Goal: Task Accomplishment & Management: Manage account settings

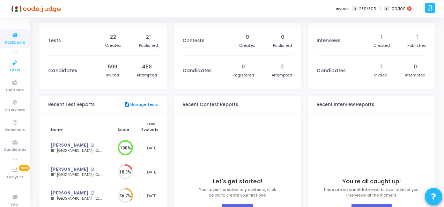
click at [17, 63] on icon at bounding box center [15, 63] width 15 height 9
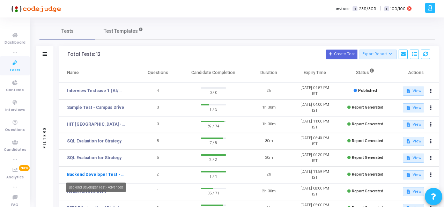
click at [98, 173] on link "Backend Developer Test - Advanced" at bounding box center [96, 174] width 58 height 6
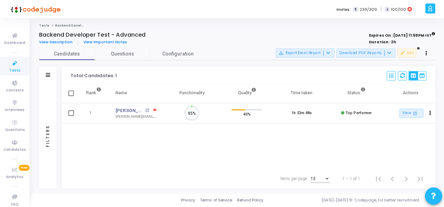
scroll to position [15, 17]
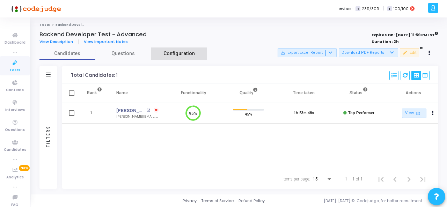
click at [182, 53] on span "Configuration" at bounding box center [178, 53] width 31 height 7
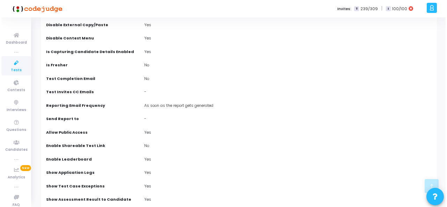
scroll to position [0, 0]
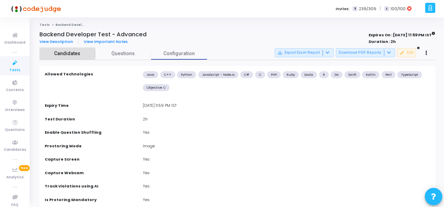
click at [63, 53] on span "Candidates" at bounding box center [67, 53] width 56 height 7
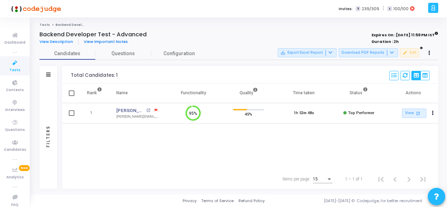
click at [98, 43] on span "View Important Notes" at bounding box center [106, 42] width 44 height 6
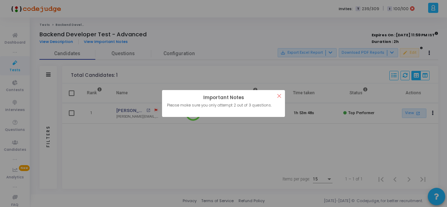
click at [278, 96] on button "×" at bounding box center [279, 96] width 12 height 12
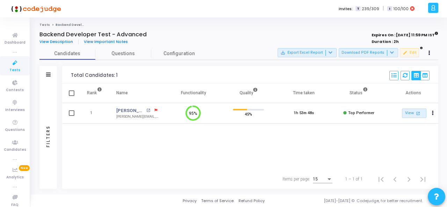
click at [42, 25] on link "Tests" at bounding box center [44, 25] width 10 height 4
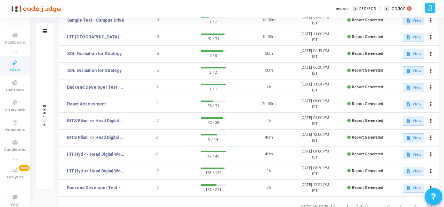
scroll to position [95, 0]
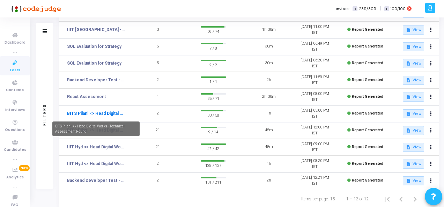
click at [97, 115] on link "BITS Pilani <> Head Digital Works - Technical Assessment Round" at bounding box center [96, 113] width 58 height 6
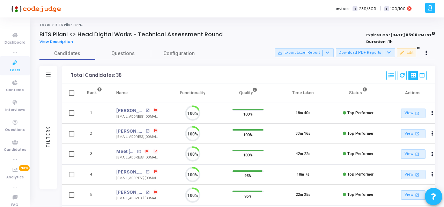
scroll to position [15, 17]
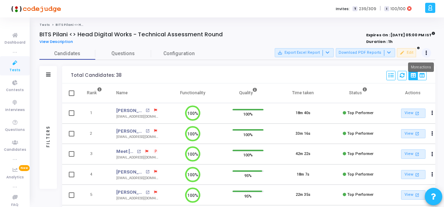
click at [427, 51] on button at bounding box center [426, 53] width 10 height 10
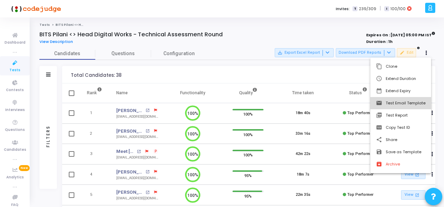
click at [410, 104] on button "email Test Email Template" at bounding box center [400, 103] width 61 height 12
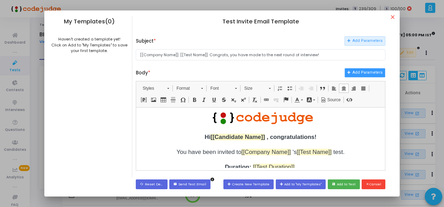
click at [369, 73] on button "Add Parameters" at bounding box center [364, 72] width 41 height 9
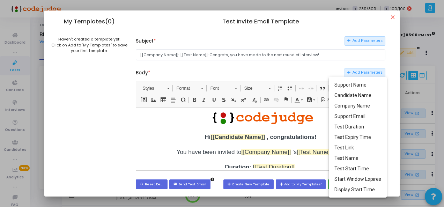
click at [307, 69] on div at bounding box center [222, 103] width 444 height 207
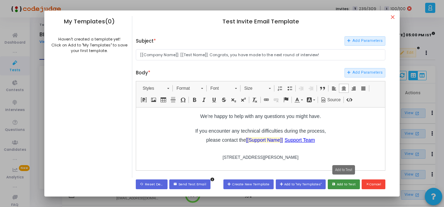
click at [345, 183] on button "save Add to Test" at bounding box center [344, 183] width 32 height 9
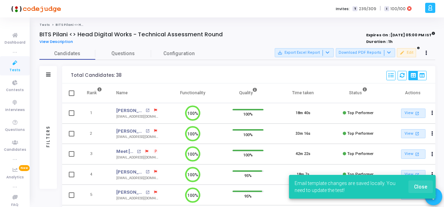
click at [422, 187] on span "Close" at bounding box center [420, 187] width 13 height 6
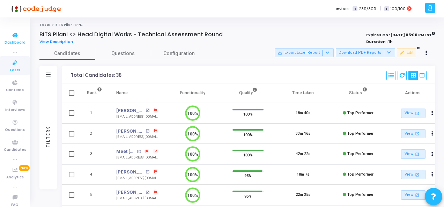
click at [11, 36] on icon at bounding box center [15, 35] width 15 height 9
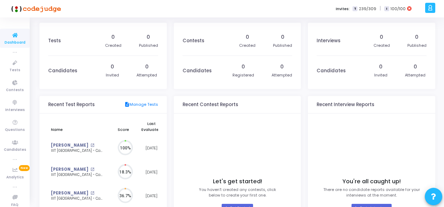
scroll to position [15, 8]
click at [8, 67] on icon at bounding box center [15, 63] width 15 height 9
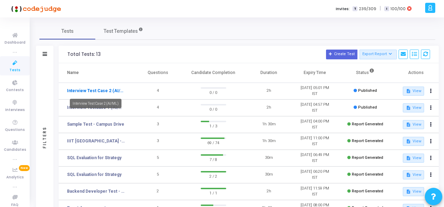
click at [109, 89] on link "Interview Test Case 2 (AI/ML)" at bounding box center [96, 91] width 58 height 6
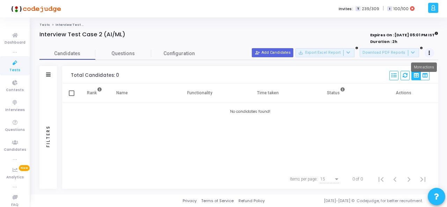
click at [429, 54] on icon at bounding box center [429, 52] width 2 height 3
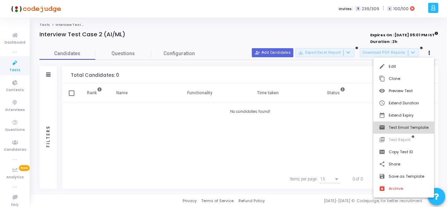
click at [421, 128] on button "email Test Email Template" at bounding box center [403, 127] width 61 height 12
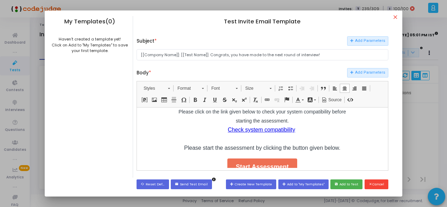
scroll to position [183, 0]
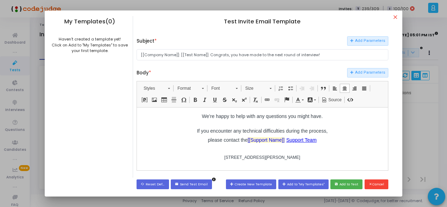
click at [320, 155] on p "[STREET_ADDRESS][PERSON_NAME]" at bounding box center [262, 157] width 174 height 7
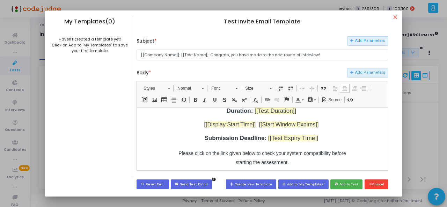
scroll to position [62, 0]
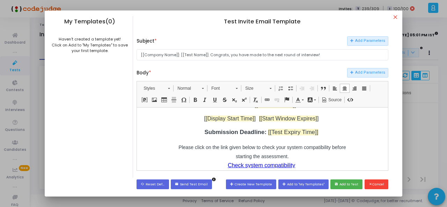
click at [317, 134] on p "Submission Deadline: [[Test Expiry Time]]" at bounding box center [262, 131] width 174 height 9
click at [214, 140] on div "Hi [[Candidate Name]] , congratulations! You have been invited to [[Company Nam…" at bounding box center [262, 129] width 174 height 118
click at [175, 148] on p "Please click on the link given below to check your system compatibility before …" at bounding box center [262, 164] width 174 height 45
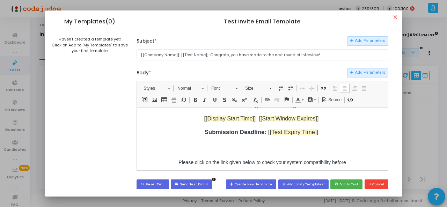
click at [211, 149] on p at bounding box center [262, 146] width 174 height 9
click at [267, 98] on span at bounding box center [267, 100] width 6 height 6
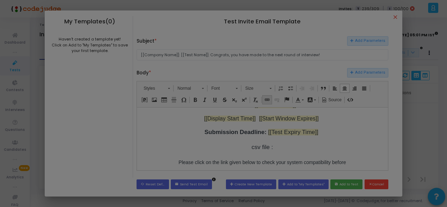
scroll to position [0, 0]
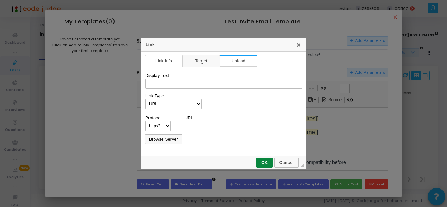
click at [239, 61] on link "Upload" at bounding box center [238, 61] width 38 height 12
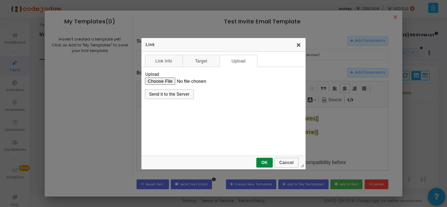
click at [298, 46] on link "X" at bounding box center [299, 45] width 6 height 6
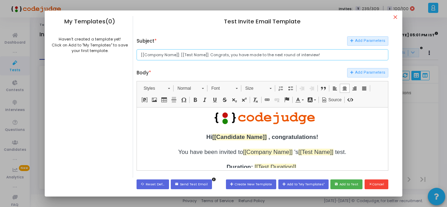
drag, startPoint x: 176, startPoint y: 54, endPoint x: 166, endPoint y: 55, distance: 9.9
click at [166, 55] on input "[[Company Name]]: [[Test Name]]: Congrats, you have made to the next round of i…" at bounding box center [261, 55] width 251 height 12
click at [177, 54] on input "[[Company Name]]: [[Test Name]]: Congrats, you have made to the next round of i…" at bounding box center [261, 55] width 251 height 12
drag, startPoint x: 178, startPoint y: 54, endPoint x: 137, endPoint y: 54, distance: 41.2
click at [137, 54] on input "[[Company Name]]: [[Test Name]]: Congrats, you have made to the next round of i…" at bounding box center [261, 55] width 251 height 12
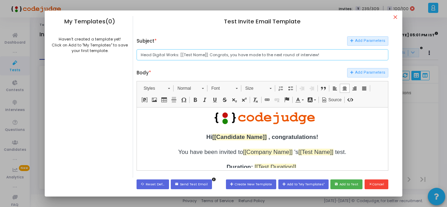
drag, startPoint x: 202, startPoint y: 55, endPoint x: 182, endPoint y: 53, distance: 20.4
click at [182, 53] on input "Head Digital Works: [[Test Name]]: Congrats, you have made to the next round of…" at bounding box center [261, 55] width 251 height 12
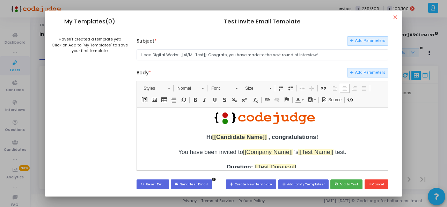
click at [212, 63] on div "Subject * Add Parameters Head Digital Works: [[AI/ML Test]]: Congrats, you have…" at bounding box center [261, 106] width 251 height 141
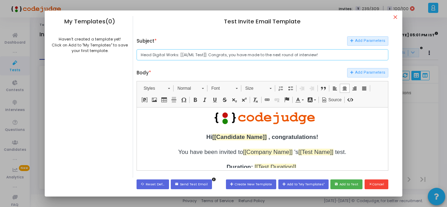
click at [320, 58] on input "Head Digital Works: [[AI/ML Test]]: Congrats, you have made to the next round o…" at bounding box center [261, 55] width 251 height 12
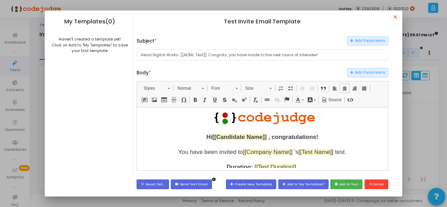
click at [270, 151] on span "You have been invited to [[Company Name]] 's [[Test Name]] test." at bounding box center [262, 151] width 168 height 7
click at [364, 38] on button "Add Parameters" at bounding box center [367, 40] width 41 height 9
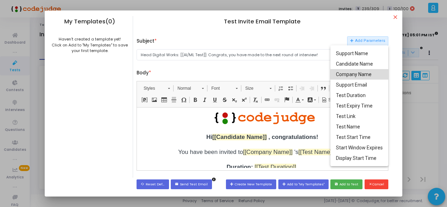
click at [363, 74] on span "Company Name" at bounding box center [354, 75] width 36 height 6
type input "Head Digital Works: [[AI/ML Test]]: Congrats, you have made to the next round o…"
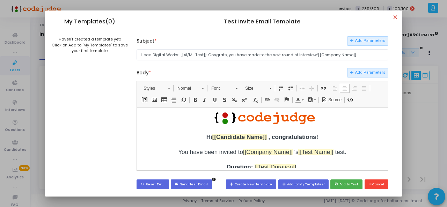
click at [395, 16] on mat-icon "close" at bounding box center [396, 18] width 8 height 8
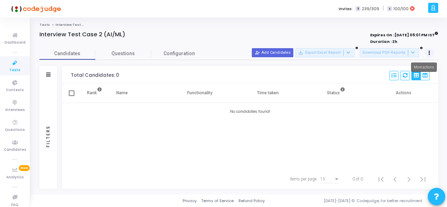
click at [429, 51] on icon at bounding box center [429, 52] width 2 height 3
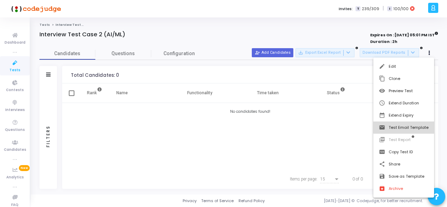
click at [418, 127] on button "email Test Email Template" at bounding box center [403, 127] width 61 height 12
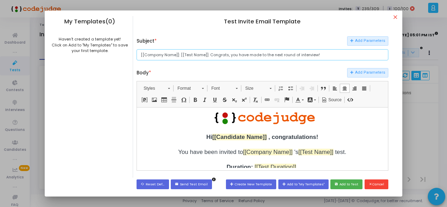
drag, startPoint x: 175, startPoint y: 54, endPoint x: 143, endPoint y: 55, distance: 31.8
click at [143, 55] on input "[[Company Name]]: [[Test Name]]: Congrats, you have made to the next round of i…" at bounding box center [261, 55] width 251 height 12
drag, startPoint x: 188, startPoint y: 54, endPoint x: 209, endPoint y: 56, distance: 20.3
click at [209, 56] on input "[[Head Digital Works]]: [[Test Name]]: Congrats, you have made to the next roun…" at bounding box center [261, 55] width 251 height 12
type input "[[Head Digital Works]]: [[AI/ML Hiring]]: Congrats, you have made to the next r…"
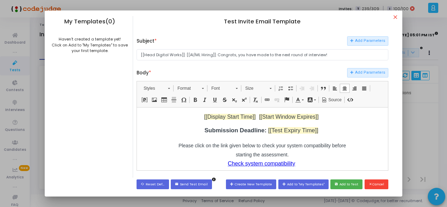
scroll to position [75, 0]
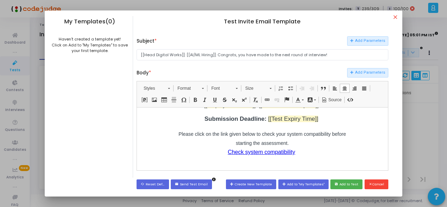
click at [322, 119] on p "Submission Deadline: [[Test Expiry Time]]" at bounding box center [262, 118] width 174 height 9
click at [357, 134] on td "​ Hi [[Candidate Name]] , congratulations! You have been invited to [[Company N…" at bounding box center [262, 152] width 245 height 235
click at [281, 143] on p "Please click on the link given below to check your system compatibility before …" at bounding box center [262, 151] width 174 height 45
click at [266, 98] on span at bounding box center [267, 100] width 6 height 6
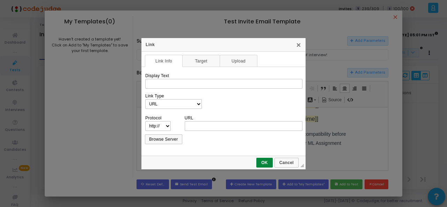
scroll to position [0, 0]
click at [234, 65] on link "Upload" at bounding box center [238, 61] width 38 height 12
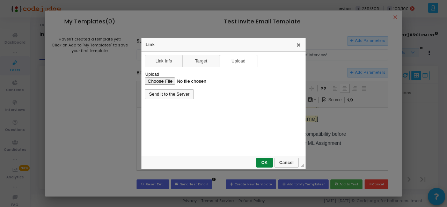
click at [156, 80] on input "Upload" at bounding box center [223, 80] width 157 height 7
type input "C:\fakepath\Interview Test Case1.csv"
click at [174, 96] on span "Send it to the Server" at bounding box center [168, 94] width 47 height 5
click at [220, 104] on div "Upload Send it to the Server" at bounding box center [223, 112] width 157 height 84
select select "https://"
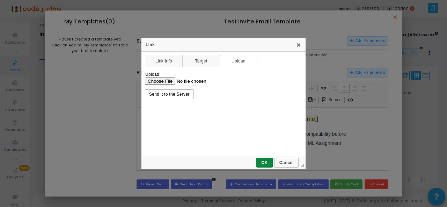
type input "[DOMAIN_NAME][URL]"
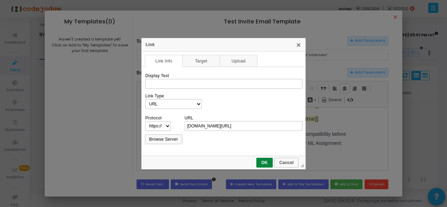
click at [170, 96] on div "Link Type URL Link to anchor in the text E-mail Phone" at bounding box center [223, 101] width 157 height 15
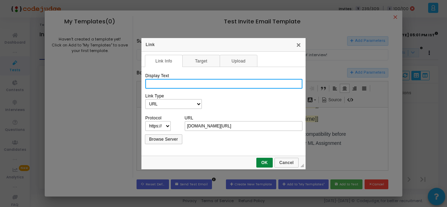
click at [218, 82] on input "Display Text" at bounding box center [223, 84] width 157 height 10
type input "AI/ML Case Study"
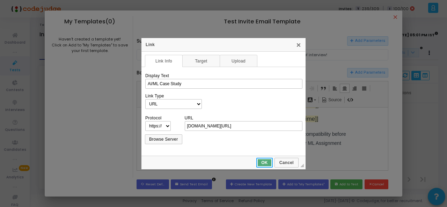
click at [265, 161] on span "OK" at bounding box center [264, 162] width 15 height 5
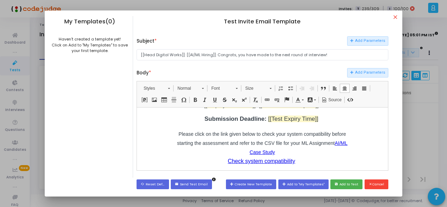
click at [365, 151] on td "​ Hi [[Candidate Name]] , congratulations! You have been invited to [[Company N…" at bounding box center [262, 157] width 245 height 245
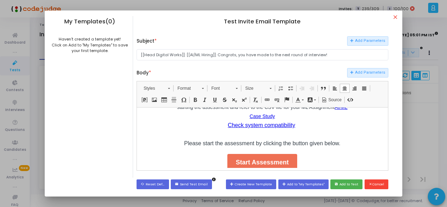
scroll to position [93, 0]
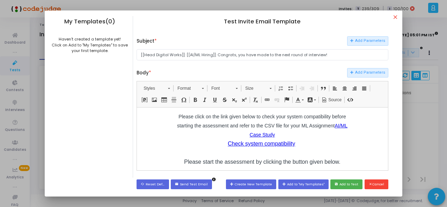
click at [383, 139] on html "​ Hi [[Candidate Name]] , congratulations! You have been invited to [[Company N…" at bounding box center [262, 139] width 250 height 250
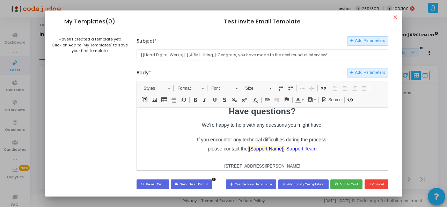
scroll to position [183, 0]
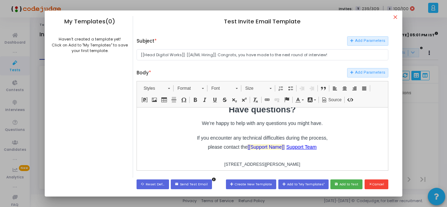
drag, startPoint x: 383, startPoint y: 139, endPoint x: 523, endPoint y: 275, distance: 194.7
click at [346, 184] on button "save Add to Test" at bounding box center [346, 183] width 32 height 9
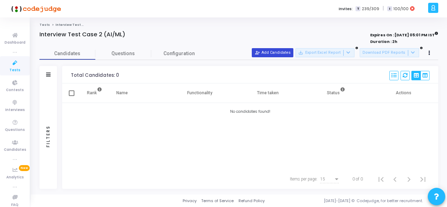
click at [280, 55] on button "person_add_alt Add Candidates" at bounding box center [273, 52] width 42 height 9
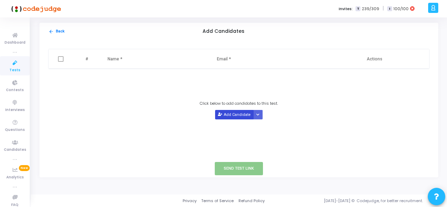
click at [230, 113] on button "Add Candidate" at bounding box center [234, 114] width 38 height 9
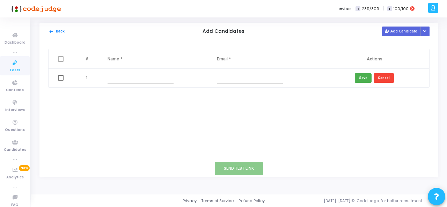
click at [134, 81] on input "text" at bounding box center [140, 78] width 66 height 12
type input "Rohit Musle"
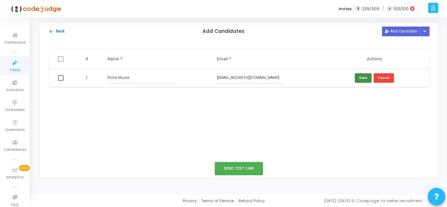
type input "[EMAIL_ADDRESS][DOMAIN_NAME]"
click at [362, 76] on button "Save" at bounding box center [362, 77] width 17 height 9
click at [241, 166] on button "Send Test Link" at bounding box center [239, 168] width 48 height 13
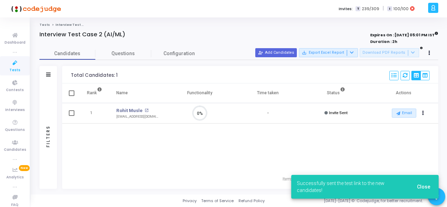
scroll to position [3, 3]
